Goal: Task Accomplishment & Management: Use online tool/utility

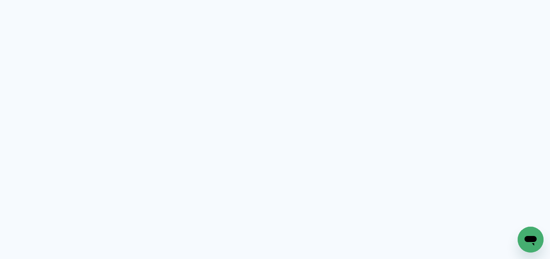
click at [144, 82] on neon-animated-pages "Prosite Website + Landing pages Proof Sistema de seleção e venda de fotos Desig…" at bounding box center [275, 129] width 550 height 259
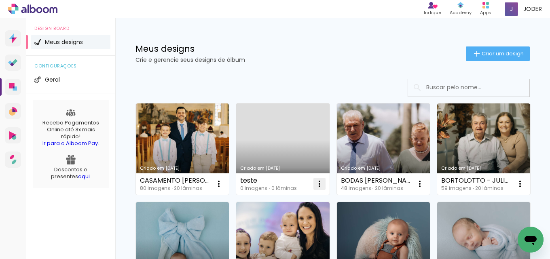
click at [224, 181] on iron-icon at bounding box center [219, 184] width 10 height 10
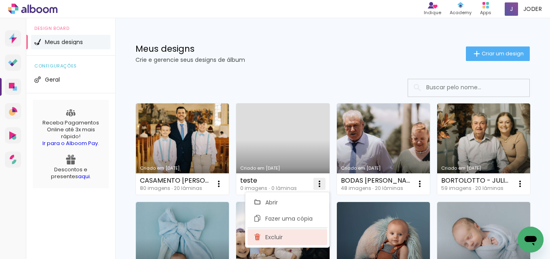
click at [285, 236] on paper-item "Excluir" at bounding box center [287, 237] width 80 height 16
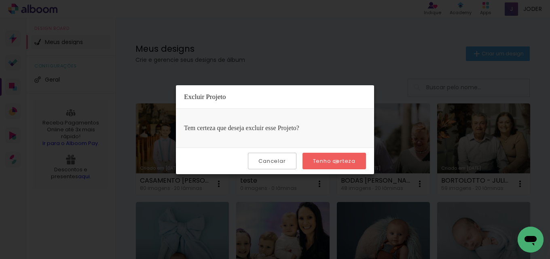
click at [0, 0] on slot "Tenho certeza" at bounding box center [0, 0] width 0 height 0
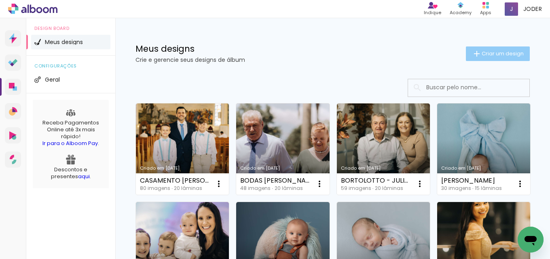
click at [494, 54] on span "Criar um design" at bounding box center [503, 53] width 42 height 5
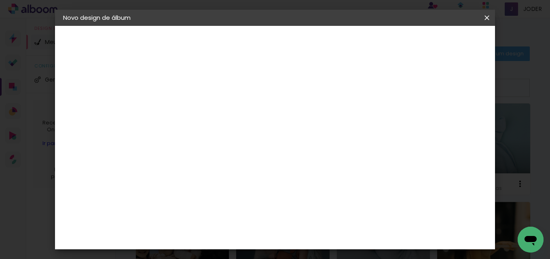
click at [195, 112] on input at bounding box center [195, 108] width 0 height 13
type input "ANIVERSÁRIO [PERSON_NAME]"
type paper-input "ANIVERSÁRIO [PERSON_NAME]"
click at [0, 0] on slot "Avançar" at bounding box center [0, 0] width 0 height 0
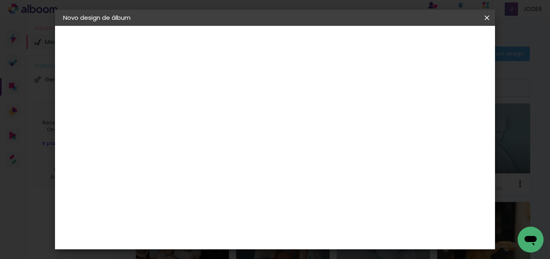
click at [0, 0] on slot "Avançar" at bounding box center [0, 0] width 0 height 0
click at [237, 136] on iron-icon at bounding box center [232, 141] width 10 height 10
click at [0, 0] on slot "Premium" at bounding box center [0, 0] width 0 height 0
type input "Premium"
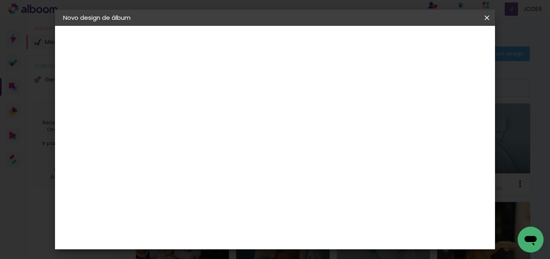
scroll to position [238, 0]
click at [0, 0] on slot "Avançar" at bounding box center [0, 0] width 0 height 0
click at [260, 87] on div at bounding box center [256, 87] width 7 height 7
type paper-checkbox "on"
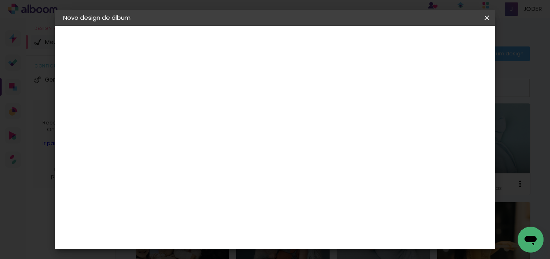
click at [314, 37] on paper-button "Iniciar design" at bounding box center [296, 45] width 35 height 19
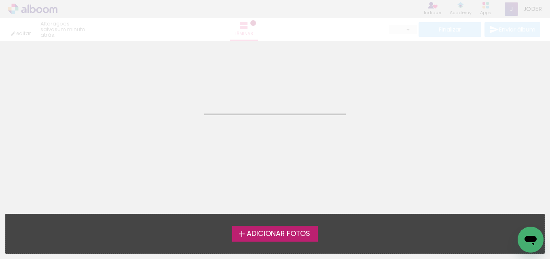
click at [278, 234] on span "Adicionar Fotos" at bounding box center [278, 233] width 63 height 7
click at [0, 0] on input "file" at bounding box center [0, 0] width 0 height 0
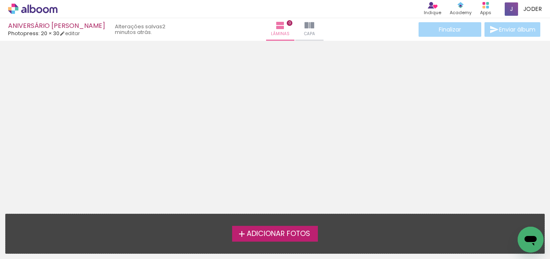
click at [272, 226] on label "Adicionar Fotos" at bounding box center [275, 233] width 86 height 15
click at [0, 0] on input "file" at bounding box center [0, 0] width 0 height 0
